Goal: Information Seeking & Learning: Learn about a topic

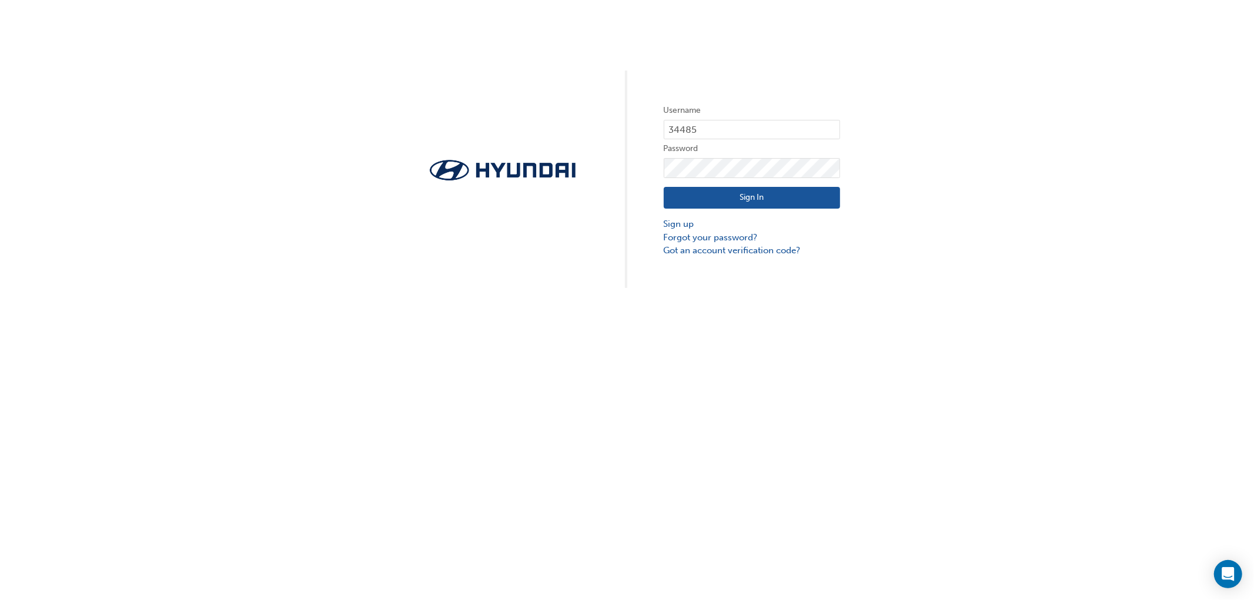
click at [814, 201] on button "Sign In" at bounding box center [752, 198] width 176 height 22
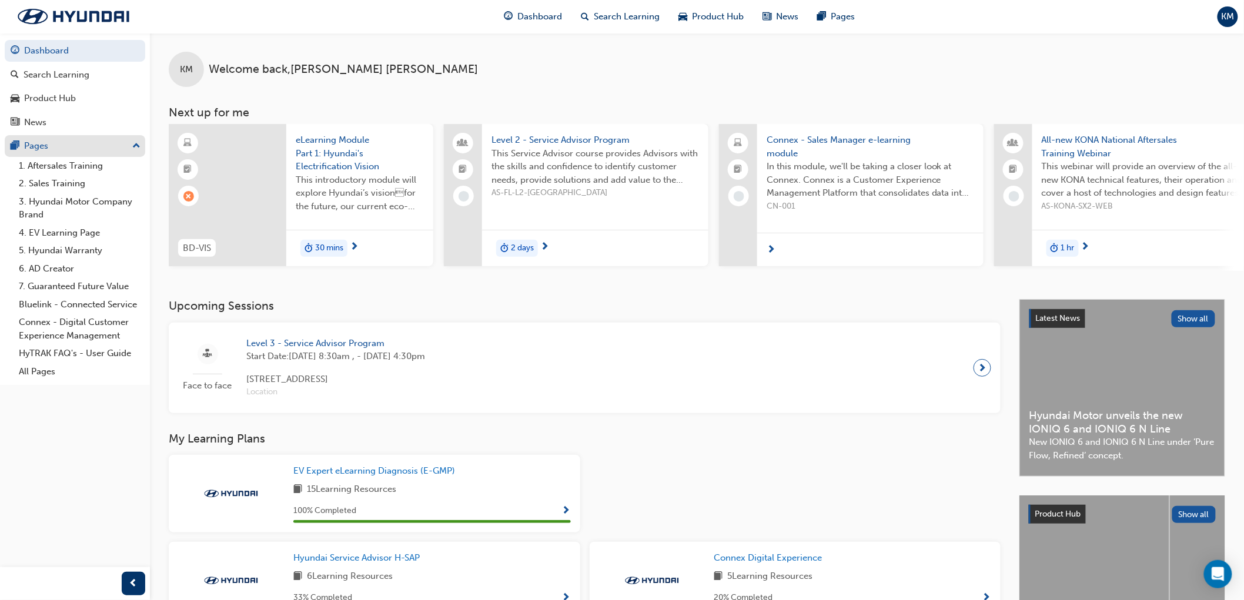
click at [131, 146] on div "Pages" at bounding box center [75, 146] width 129 height 15
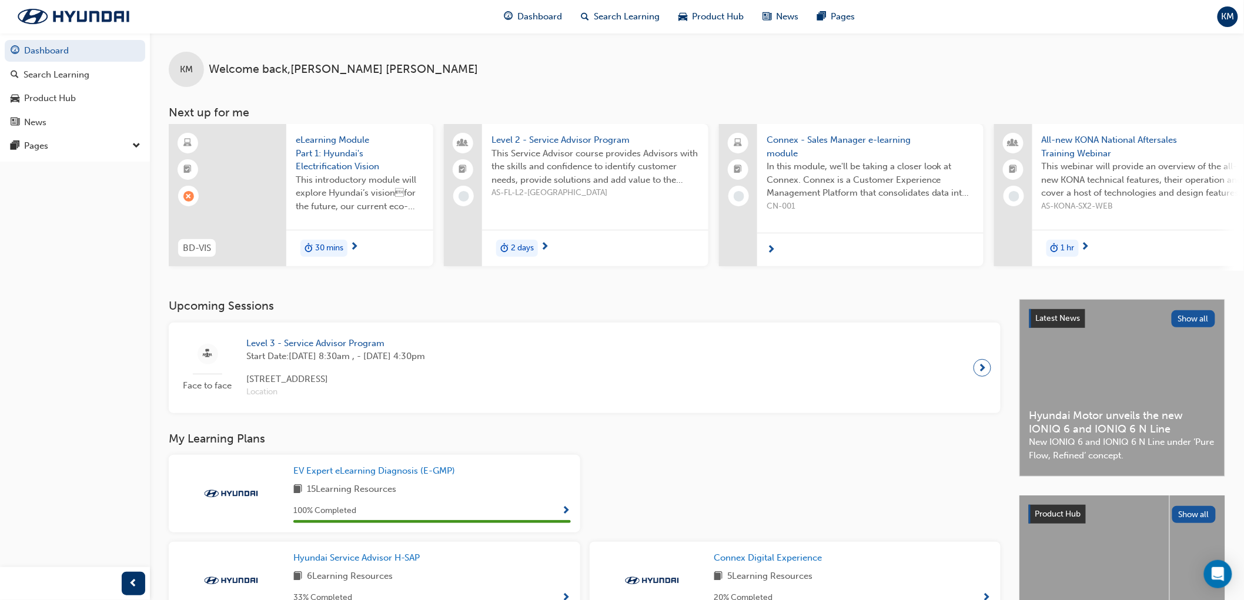
click at [132, 148] on div "Pages" at bounding box center [75, 146] width 140 height 22
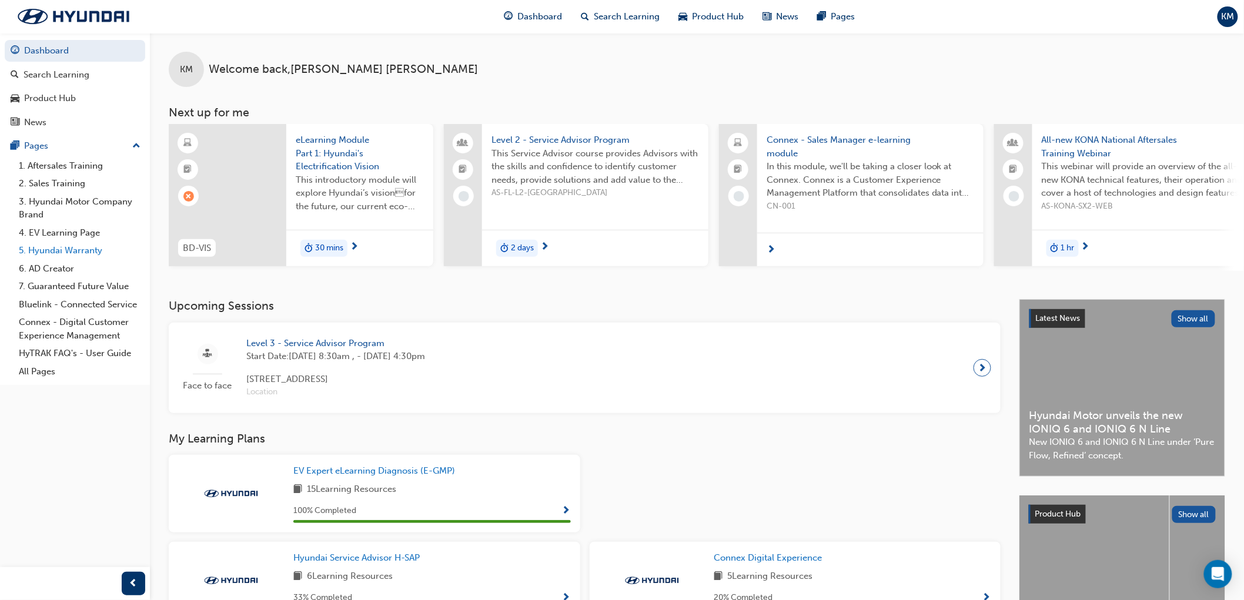
click at [83, 256] on link "5. Hyundai Warranty" at bounding box center [79, 251] width 131 height 18
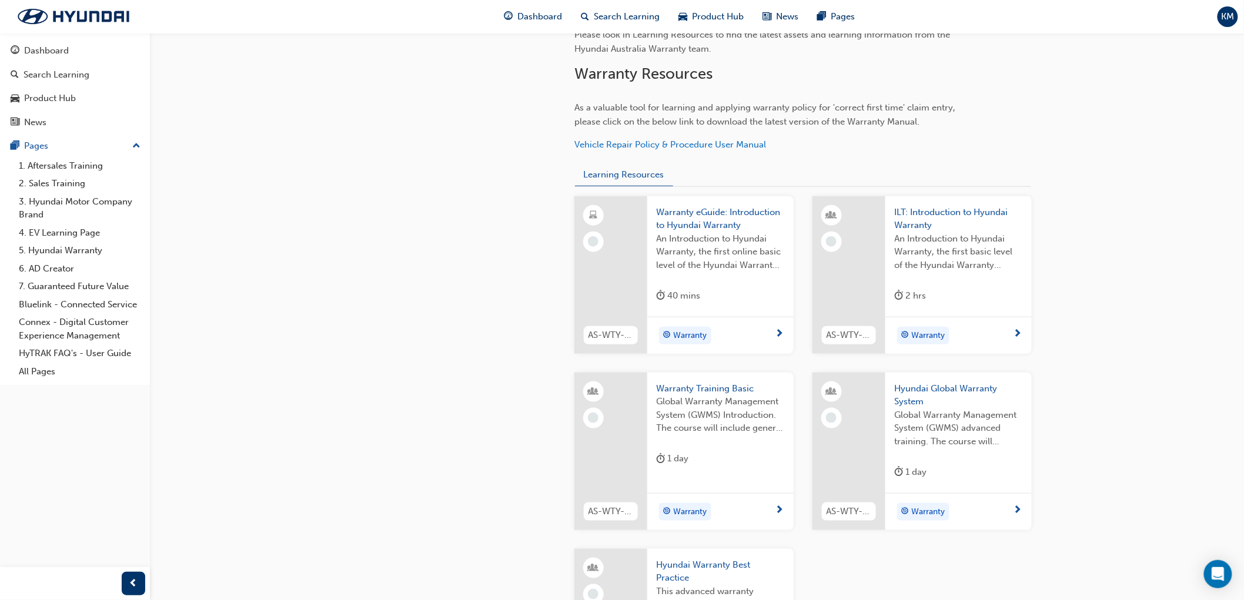
scroll to position [326, 0]
click at [697, 209] on span "Warranty eGuide: Introduction to Hyundai Warranty" at bounding box center [721, 219] width 128 height 26
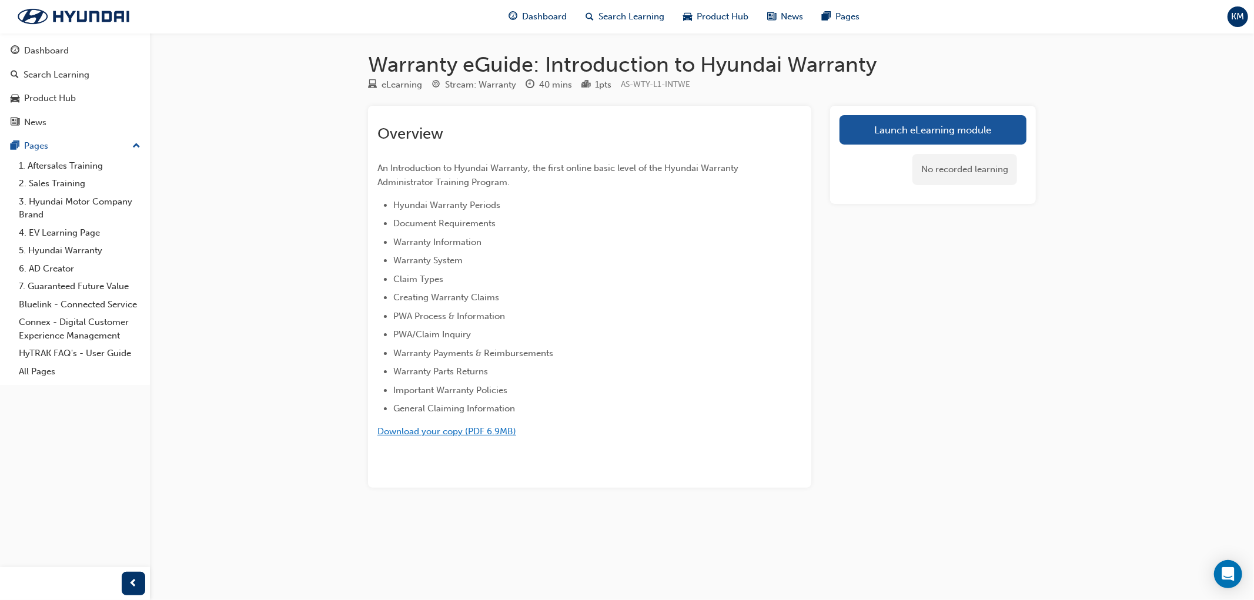
click at [441, 434] on span "Download your copy (PDF 6.9MB)" at bounding box center [446, 431] width 139 height 11
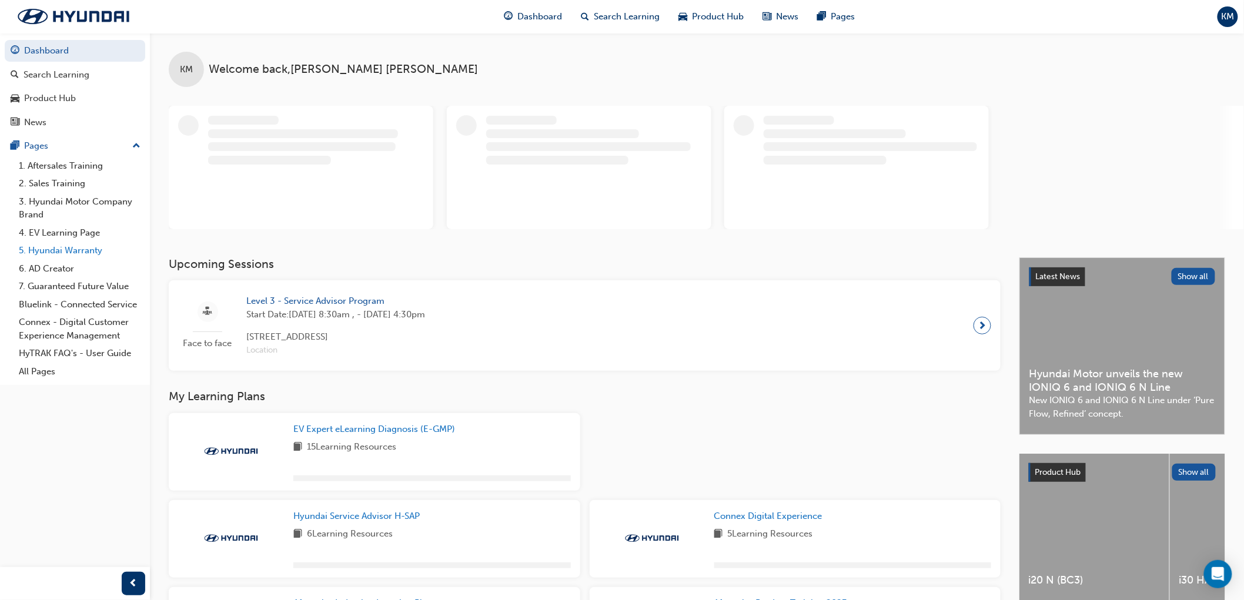
click at [57, 249] on link "5. Hyundai Warranty" at bounding box center [79, 251] width 131 height 18
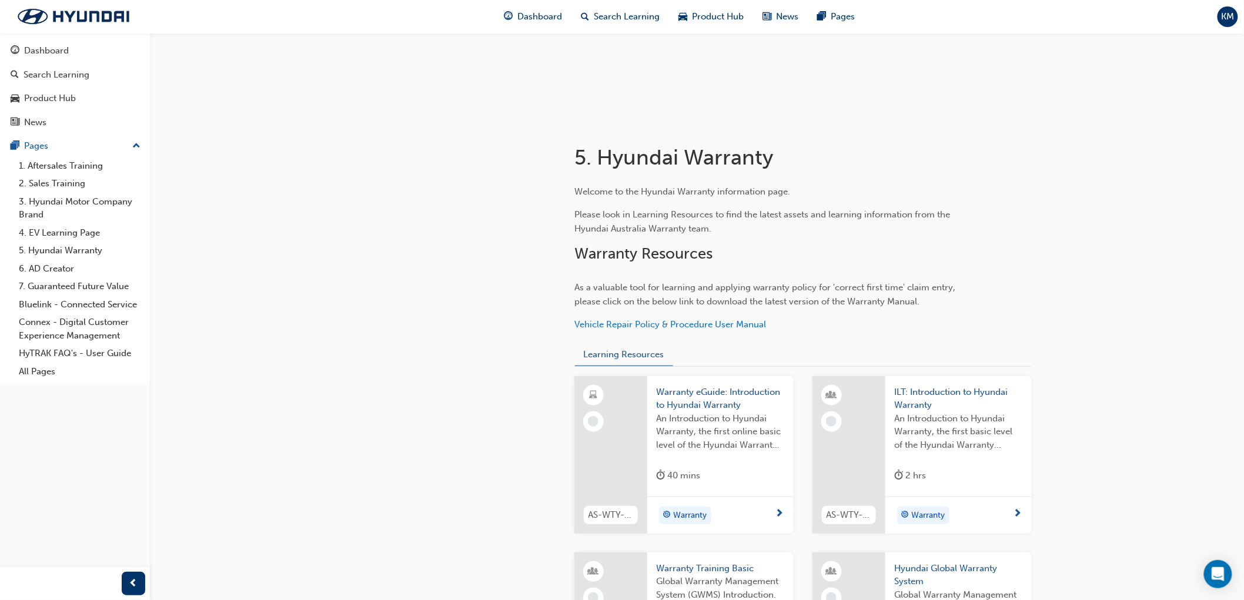
scroll to position [196, 0]
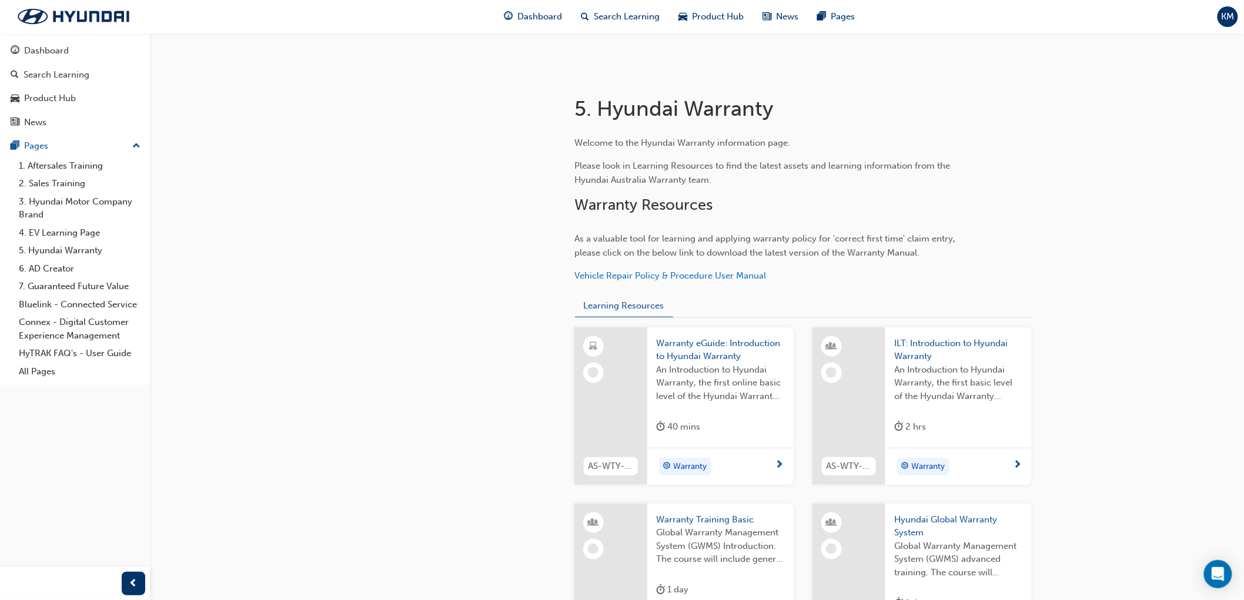
click at [684, 347] on span "Warranty eGuide: Introduction to Hyundai Warranty" at bounding box center [721, 350] width 128 height 26
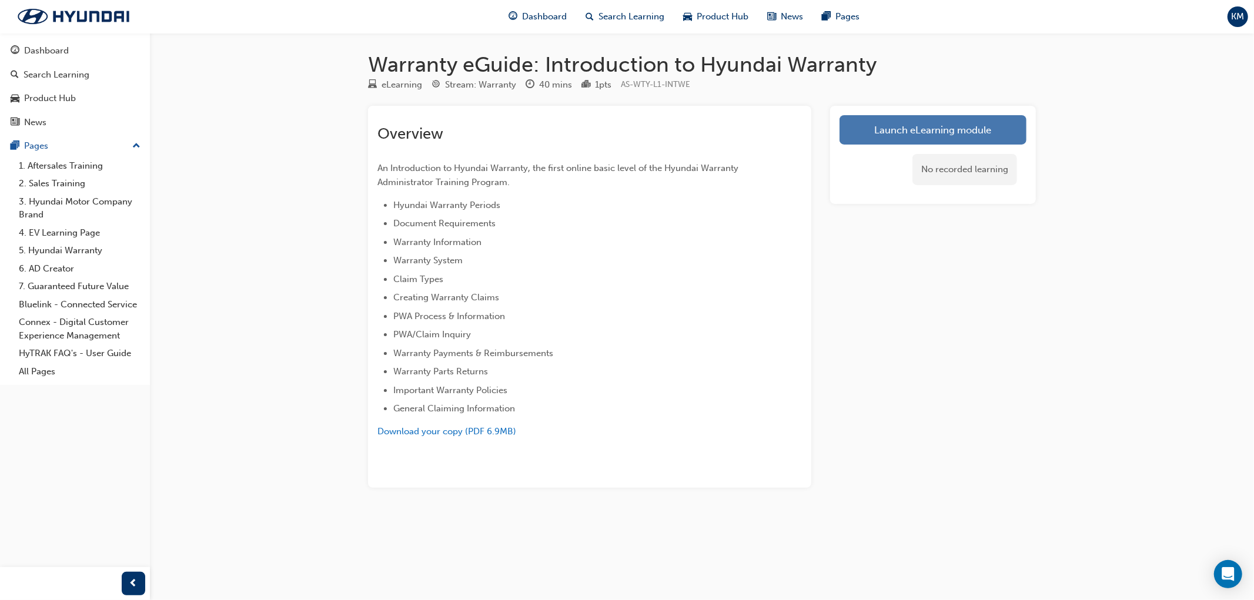
click at [899, 137] on link "Launch eLearning module" at bounding box center [932, 129] width 187 height 29
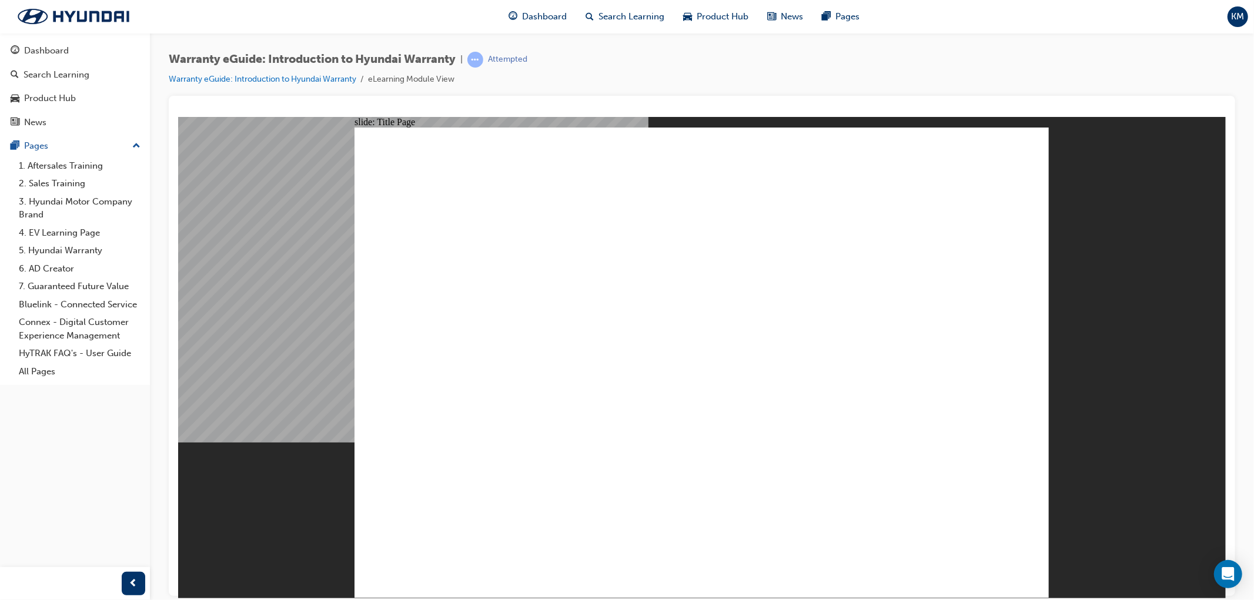
drag, startPoint x: 960, startPoint y: 541, endPoint x: 971, endPoint y: 568, distance: 29.3
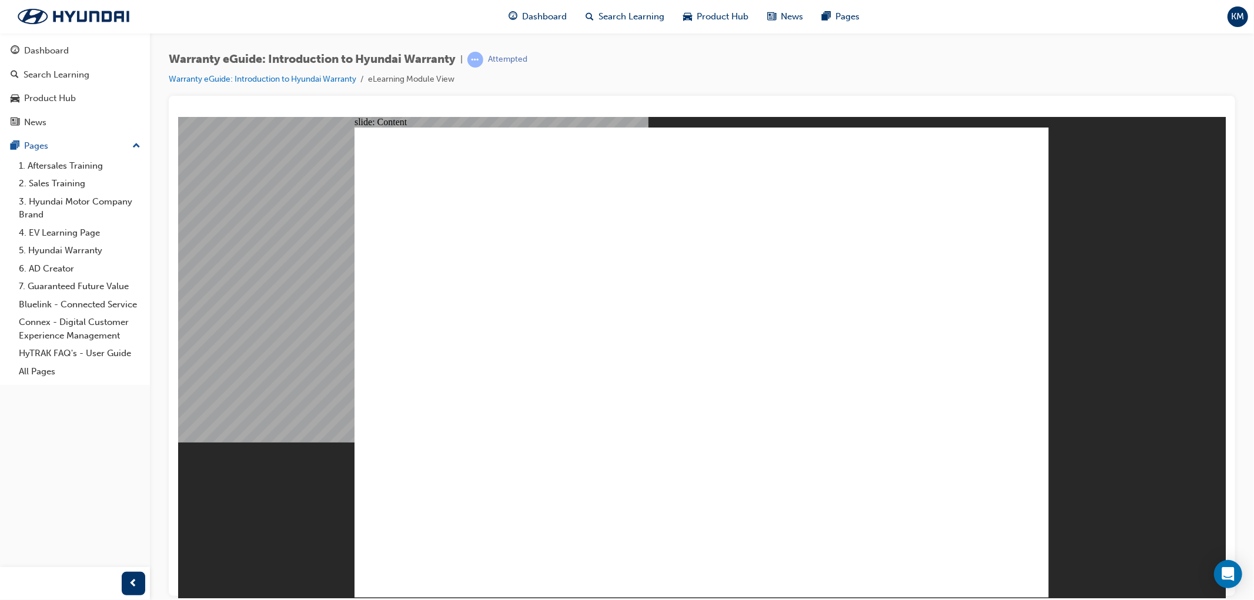
drag, startPoint x: 1012, startPoint y: 142, endPoint x: 1012, endPoint y: 133, distance: 8.8
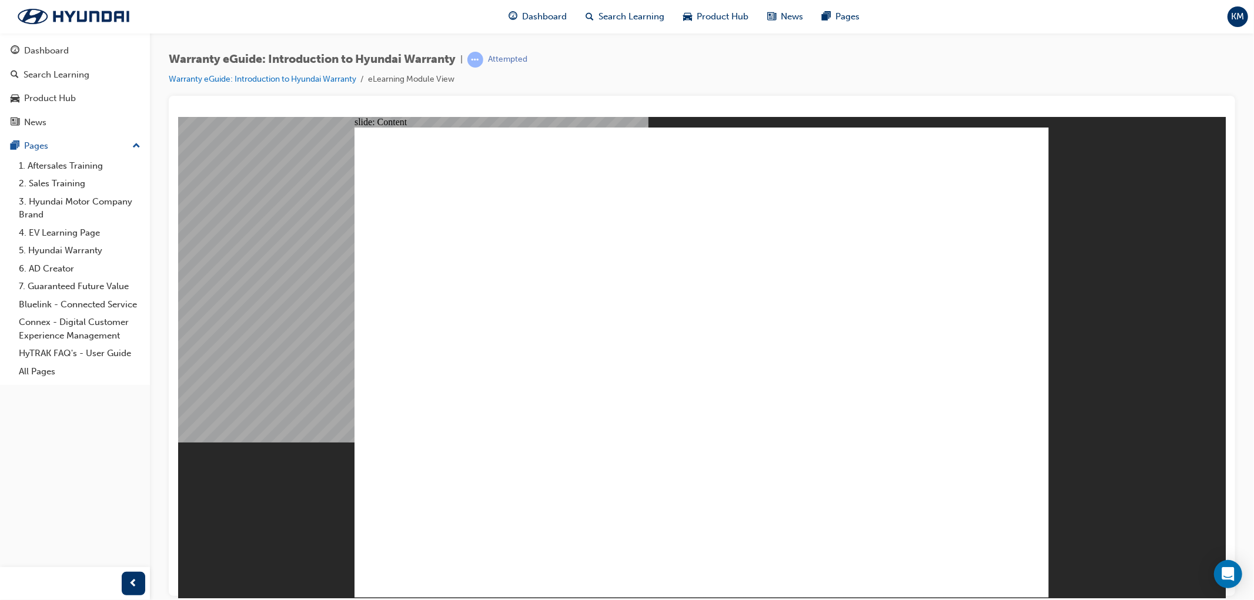
drag, startPoint x: 1014, startPoint y: 145, endPoint x: 1007, endPoint y: 133, distance: 13.4
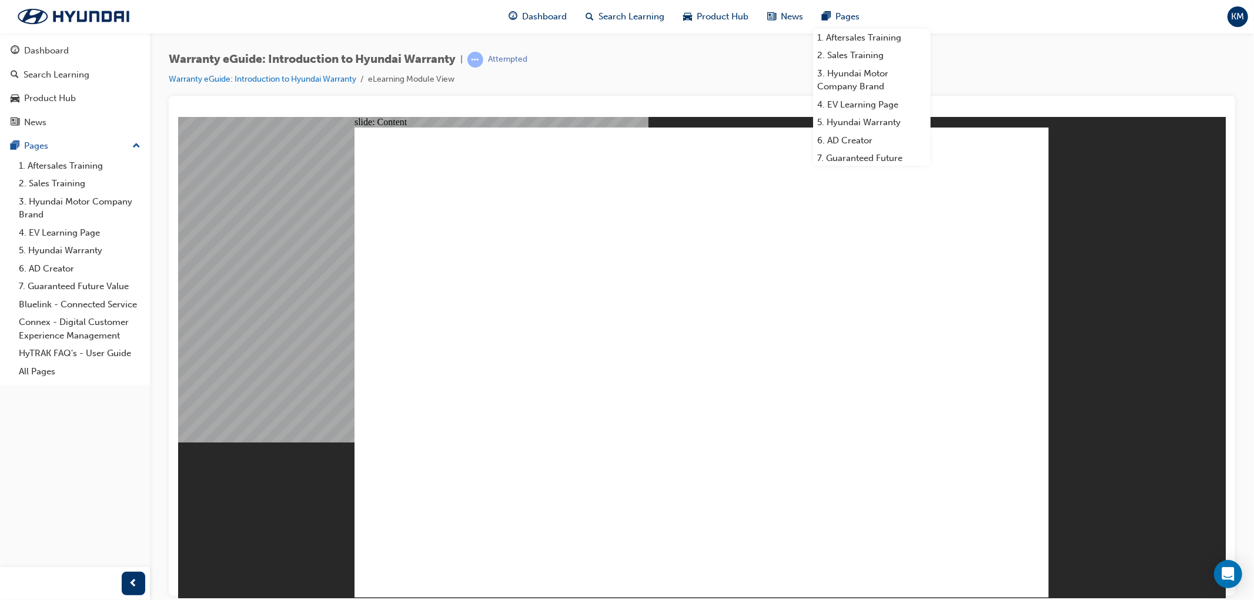
click at [1027, 63] on div "Warranty eGuide: Introduction to Hyundai Warranty | Attempted Warranty eGuide: …" at bounding box center [702, 74] width 1066 height 44
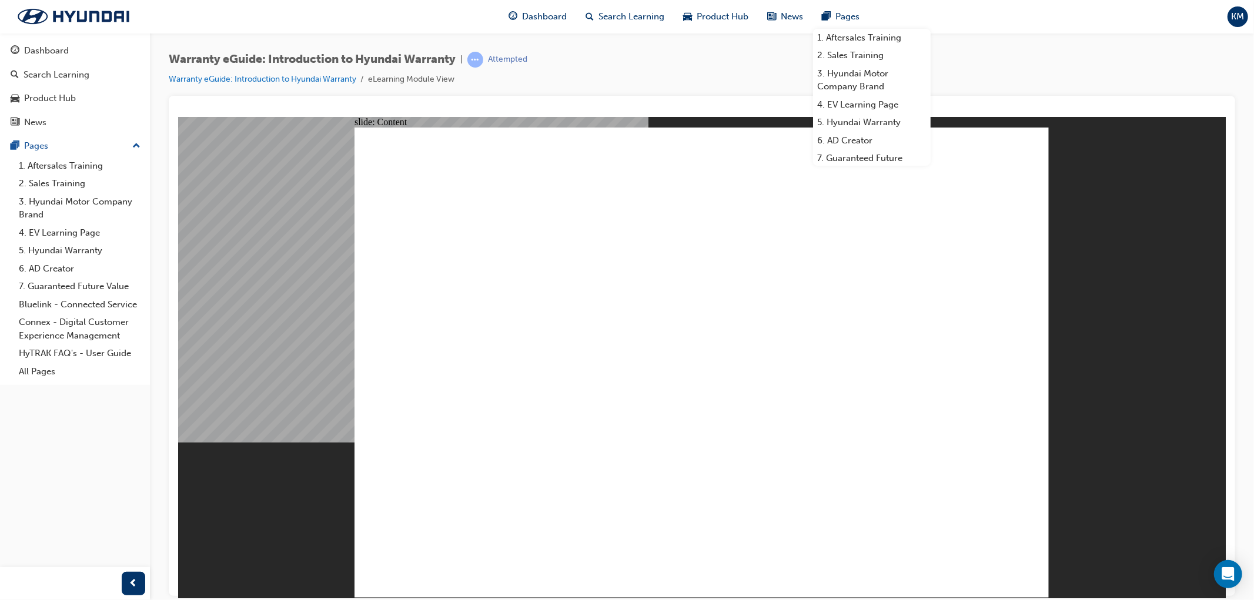
drag, startPoint x: 1018, startPoint y: 144, endPoint x: 1012, endPoint y: 135, distance: 11.4
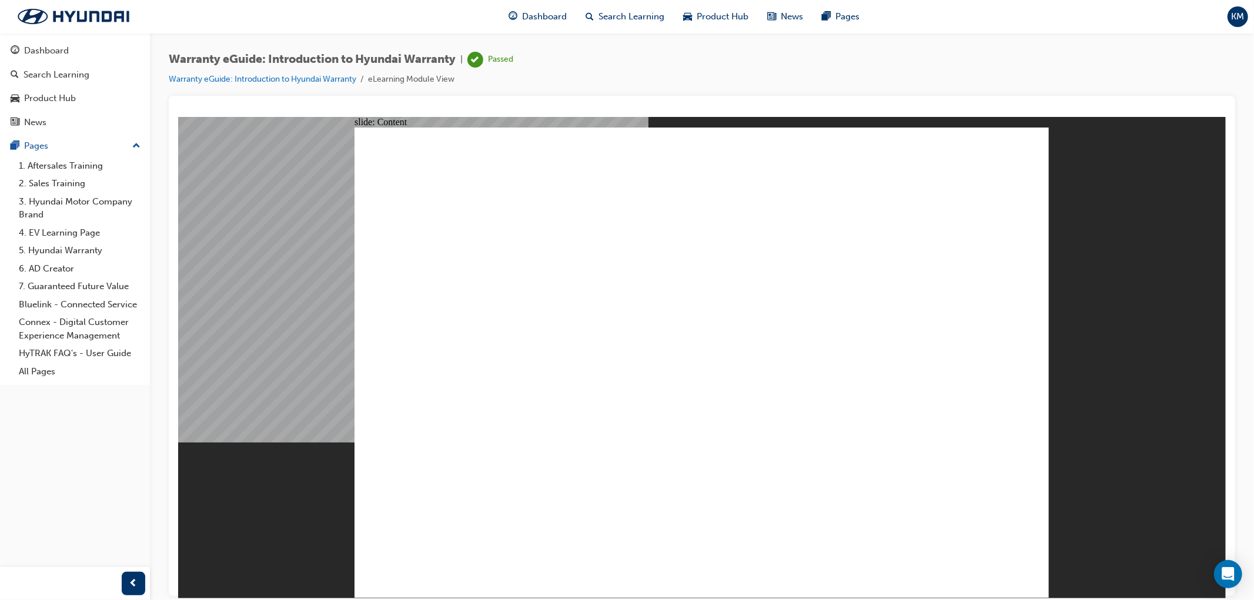
drag, startPoint x: 939, startPoint y: 138, endPoint x: 946, endPoint y: 139, distance: 7.7
click at [92, 253] on link "5. Hyundai Warranty" at bounding box center [79, 251] width 131 height 18
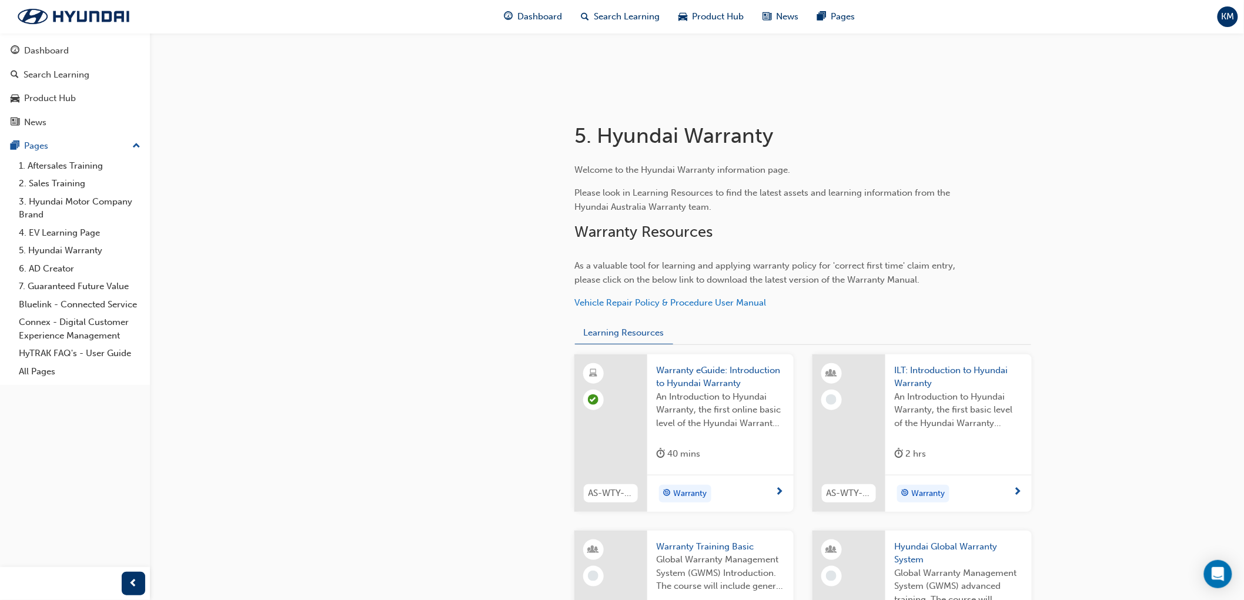
scroll to position [166, 0]
